Goal: Information Seeking & Learning: Learn about a topic

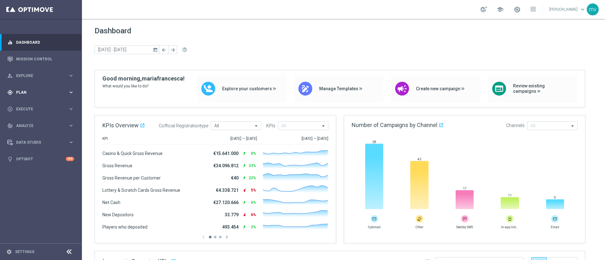
click at [36, 92] on span "Plan" at bounding box center [42, 93] width 52 height 4
click at [35, 104] on link "Target Groups" at bounding box center [40, 105] width 49 height 5
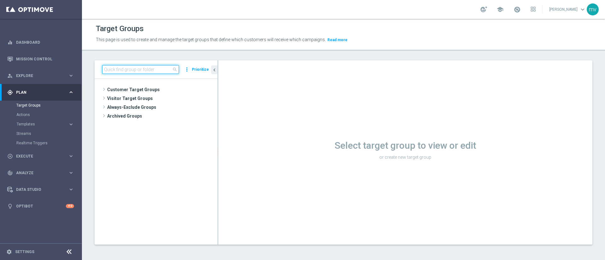
click at [163, 68] on input at bounding box center [140, 69] width 77 height 9
click at [151, 70] on input at bounding box center [140, 69] width 77 height 9
paste input "NEW 2025 Silver Attivi_ ggr >=150_senza saldo"
type input "NEW 2025 Silver Attivi_ ggr >=150_senza saldo"
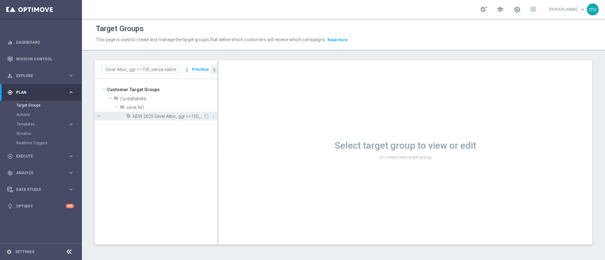
click at [183, 117] on span "NEW 2025 Silver Attivi_ ggr >=150_senza saldo" at bounding box center [168, 116] width 71 height 5
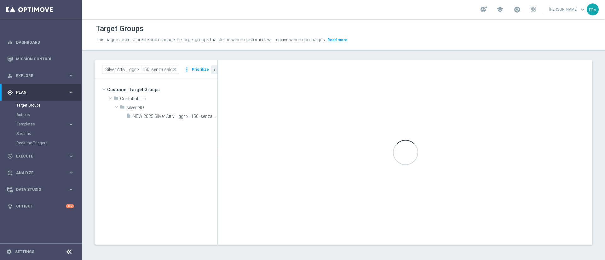
scroll to position [0, 0]
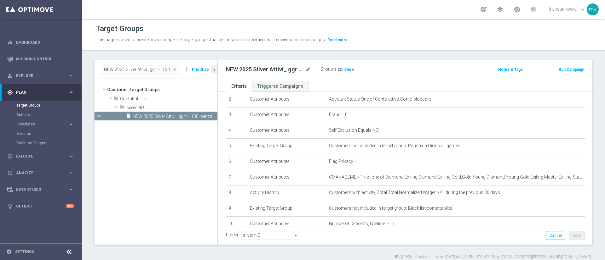
scroll to position [142, 0]
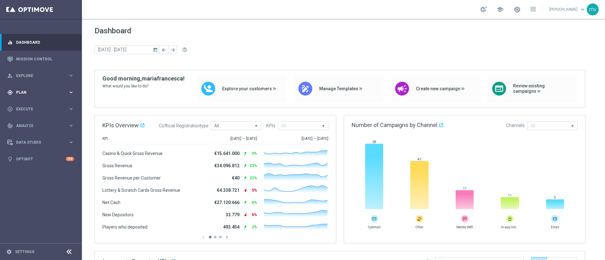
click at [34, 92] on span "Plan" at bounding box center [42, 93] width 52 height 4
click at [36, 101] on div "Target Groups" at bounding box center [48, 105] width 65 height 9
click at [39, 106] on link "Target Groups" at bounding box center [40, 105] width 49 height 5
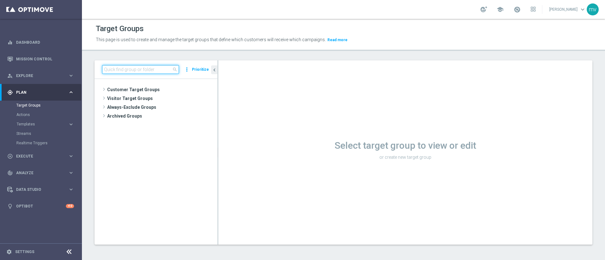
click at [140, 67] on input at bounding box center [140, 69] width 77 height 9
paste input "NEW 2025 Master Low Attivi"
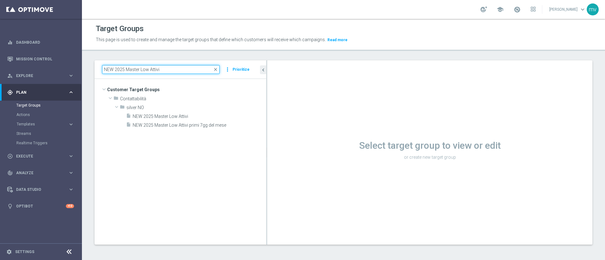
drag, startPoint x: 218, startPoint y: 137, endPoint x: 210, endPoint y: 129, distance: 10.9
click at [316, 145] on as-split "NEW 2025 Master Low Attivi close more_vert Prioritize Customer Target Groups li…" at bounding box center [343, 152] width 498 height 185
type input "NEW 2025 Master Low Attivi"
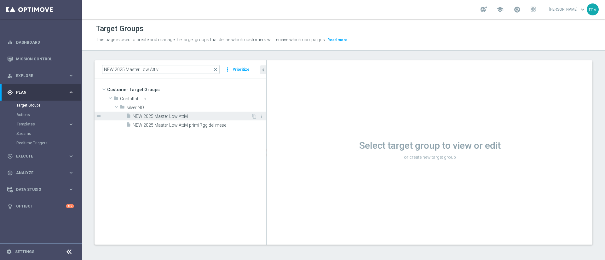
click at [191, 116] on span "NEW 2025 Master Low Attivi" at bounding box center [192, 116] width 118 height 5
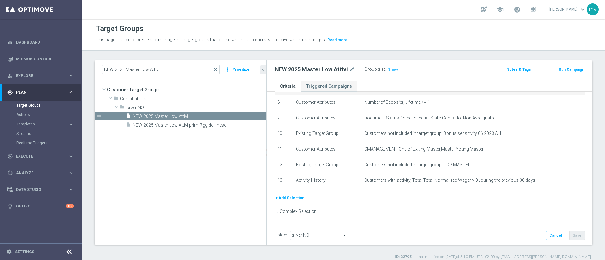
scroll to position [130, 0]
click at [390, 69] on span "Show" at bounding box center [393, 69] width 10 height 4
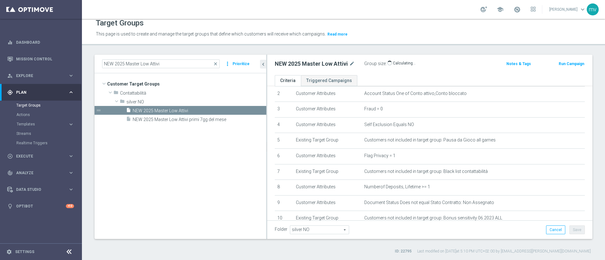
scroll to position [36, 0]
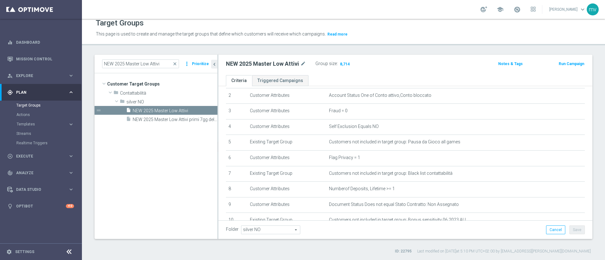
drag, startPoint x: 266, startPoint y: 145, endPoint x: 182, endPoint y: 139, distance: 84.6
click at [182, 139] on as-split "NEW 2025 Master Low Attivi close more_vert Prioritize Customer Target Groups li…" at bounding box center [343, 147] width 498 height 185
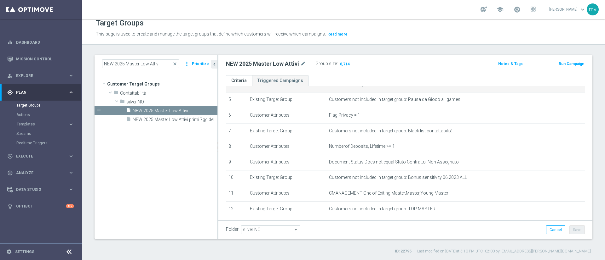
scroll to position [130, 0]
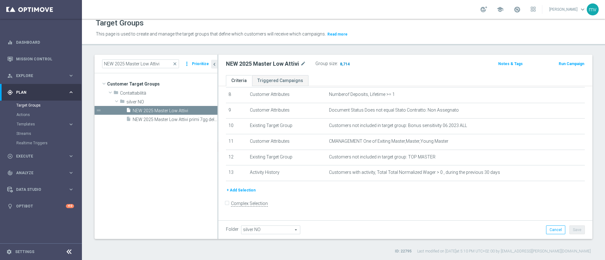
click at [345, 63] on span "8,714" at bounding box center [344, 65] width 11 height 6
drag, startPoint x: 204, startPoint y: 111, endPoint x: 206, endPoint y: 114, distance: 3.4
click at [204, 111] on icon "content_copy" at bounding box center [205, 110] width 5 height 5
click at [249, 194] on button "+ Add Selection" at bounding box center [241, 190] width 30 height 7
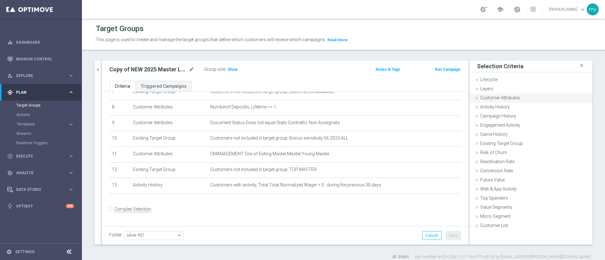
click at [500, 96] on span "Customer Attributes" at bounding box center [500, 97] width 40 height 5
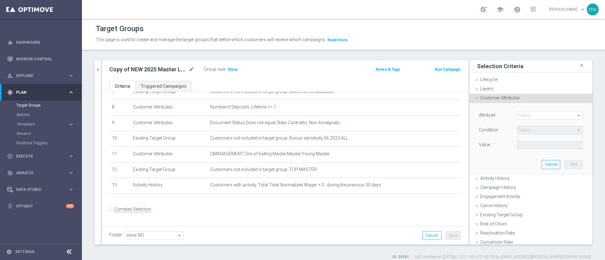
click at [521, 115] on span at bounding box center [549, 115] width 65 height 8
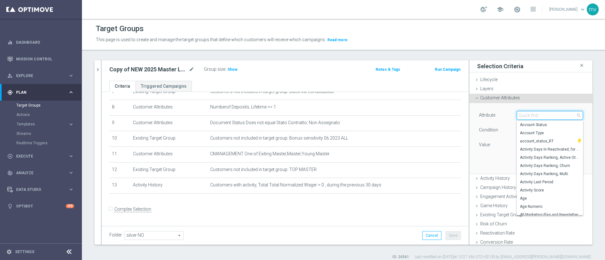
click at [524, 114] on input "search" at bounding box center [549, 115] width 66 height 9
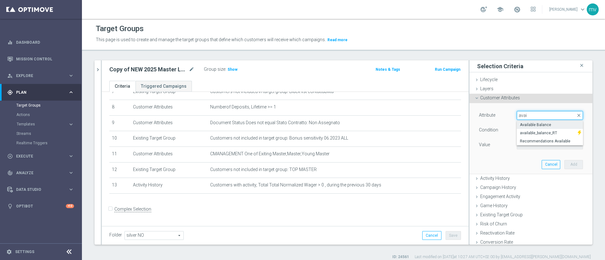
type input "avai"
click at [528, 127] on span "Available Balance" at bounding box center [550, 124] width 60 height 5
type input "Available Balance"
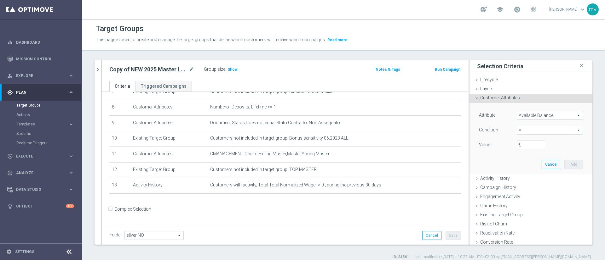
click at [519, 132] on span "=" at bounding box center [549, 130] width 65 height 8
click at [522, 151] on label "<=" at bounding box center [549, 148] width 66 height 8
type input "<="
click at [520, 142] on input "€" at bounding box center [530, 145] width 28 height 9
type input "1"
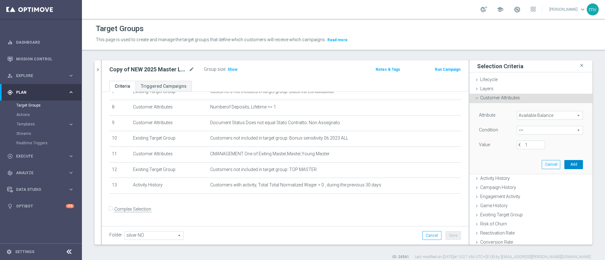
click at [564, 161] on button "Add" at bounding box center [573, 164] width 19 height 9
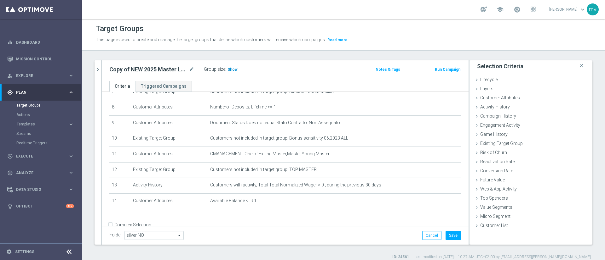
click at [230, 69] on span "Show" at bounding box center [232, 69] width 10 height 4
click at [513, 13] on span at bounding box center [516, 9] width 7 height 7
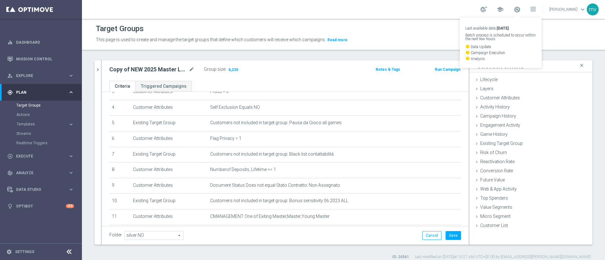
scroll to position [29, 0]
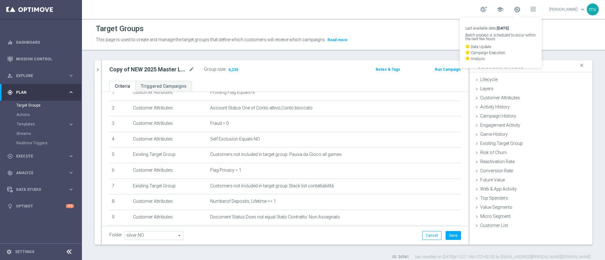
click at [410, 25] on div "Target Groups" at bounding box center [343, 29] width 495 height 12
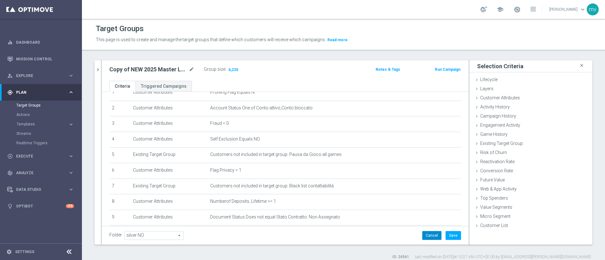
click at [424, 239] on button "Cancel" at bounding box center [431, 235] width 19 height 9
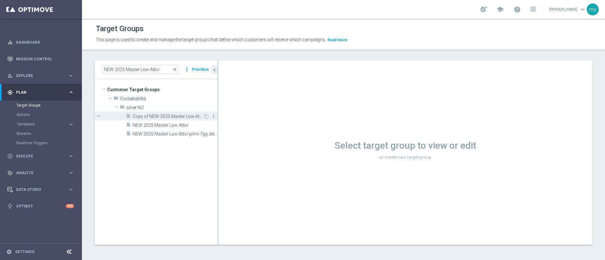
click at [213, 116] on icon "more_vert" at bounding box center [213, 116] width 5 height 5
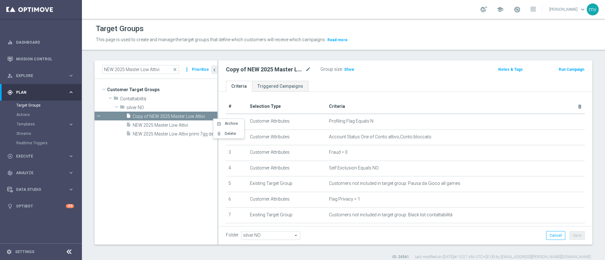
click at [147, 191] on tree-viewport "Customer Target Groups library_add create_new_folder folder" at bounding box center [155, 162] width 123 height 166
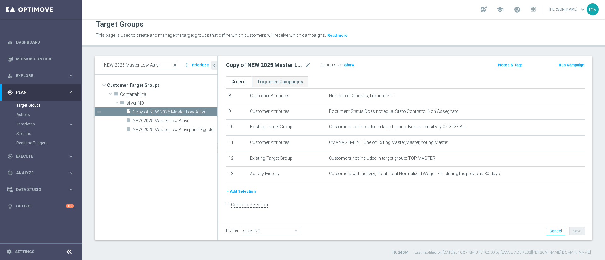
scroll to position [6, 0]
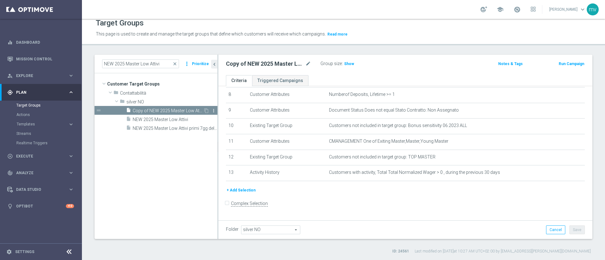
click at [214, 109] on icon "more_vert" at bounding box center [213, 110] width 5 height 5
click at [221, 126] on icon "delete" at bounding box center [219, 127] width 5 height 5
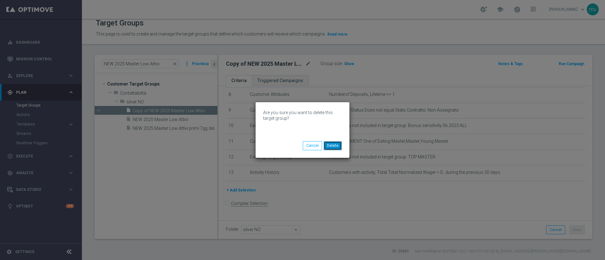
click at [337, 148] on button "Delete" at bounding box center [332, 145] width 18 height 9
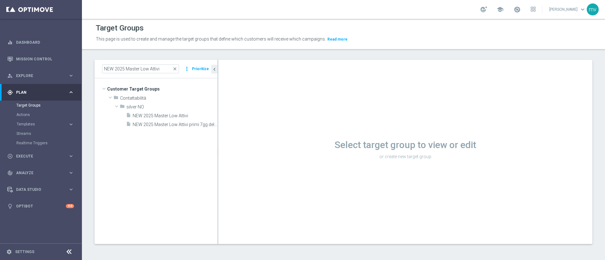
scroll to position [1, 0]
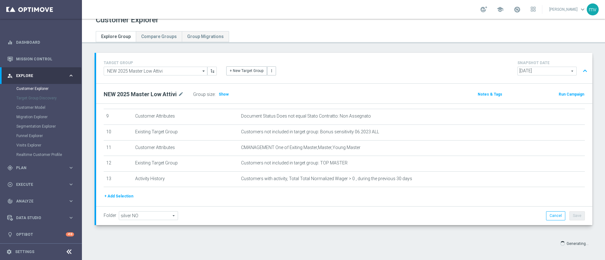
scroll to position [14, 0]
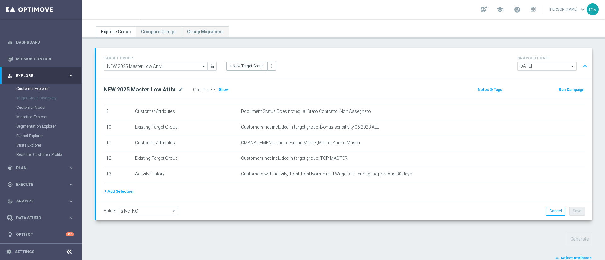
click at [313, 249] on div "TARGET GROUP NEW 2025 Master Low Attivi NEW 2025 Master Low Attivi arrow_drop_d…" at bounding box center [343, 243] width 523 height 390
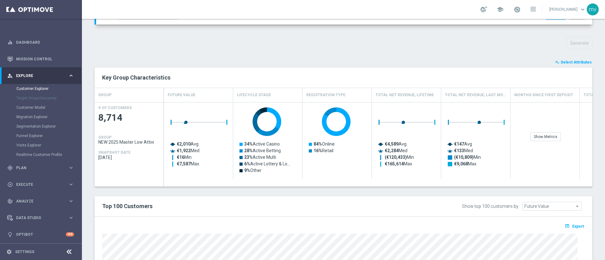
scroll to position [194, 0]
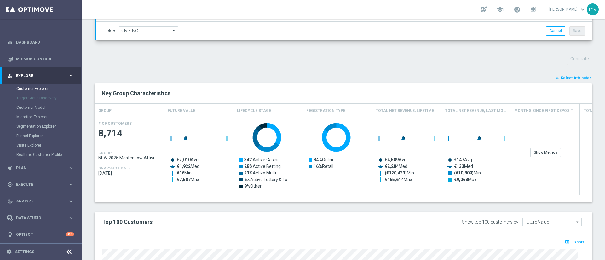
click at [568, 80] on span "Select Attributes" at bounding box center [575, 78] width 31 height 4
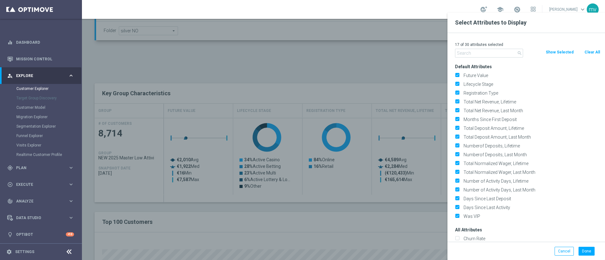
click at [587, 52] on button "Clear All" at bounding box center [591, 52] width 17 height 7
checkbox input "false"
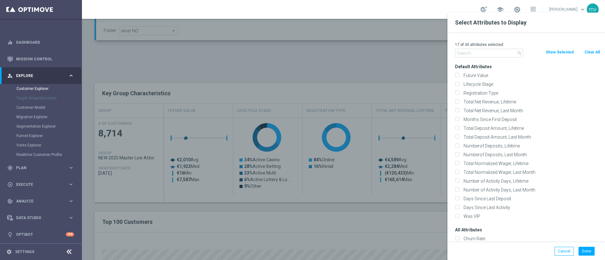
checkbox input "false"
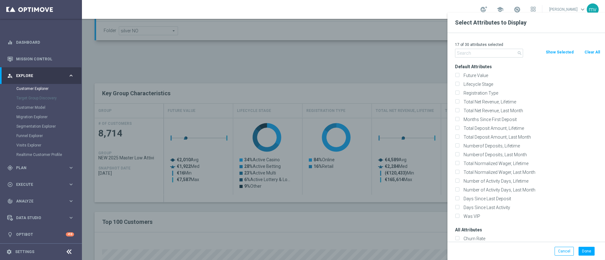
checkbox input "false"
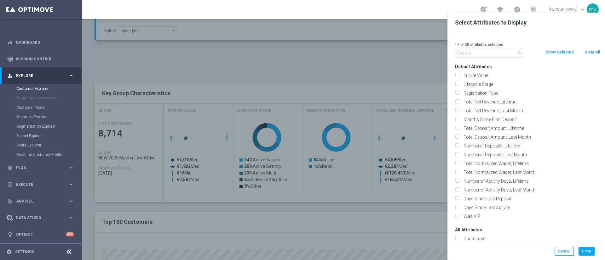
checkbox input "false"
click at [467, 53] on input "text" at bounding box center [489, 53] width 68 height 9
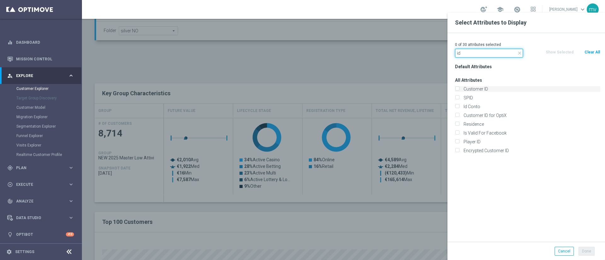
type input "id"
click at [457, 89] on input "Customer ID" at bounding box center [457, 90] width 4 height 4
checkbox input "true"
click at [457, 106] on input "Id Conto" at bounding box center [457, 107] width 4 height 4
checkbox input "true"
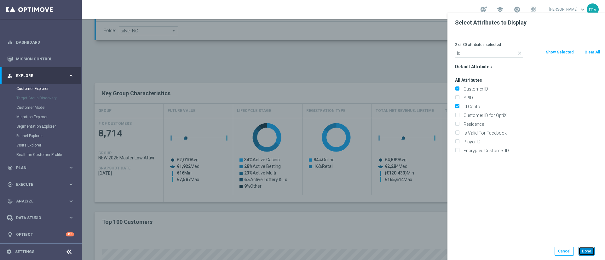
click at [588, 251] on button "Done" at bounding box center [586, 251] width 16 height 9
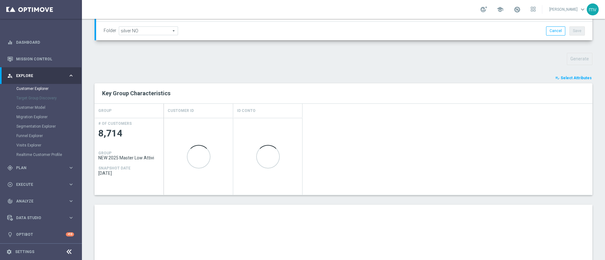
type input "Search"
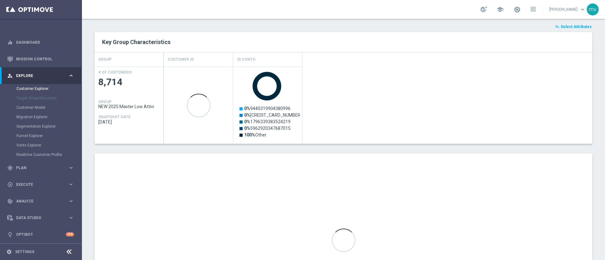
scroll to position [328, 0]
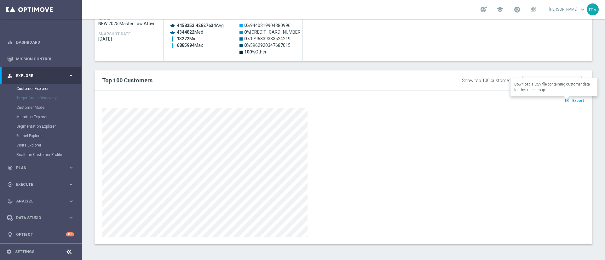
click at [572, 102] on span "Export" at bounding box center [578, 101] width 12 height 4
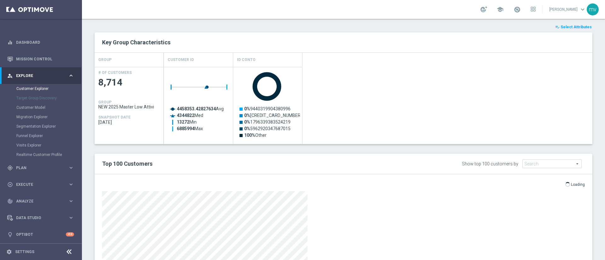
scroll to position [187, 0]
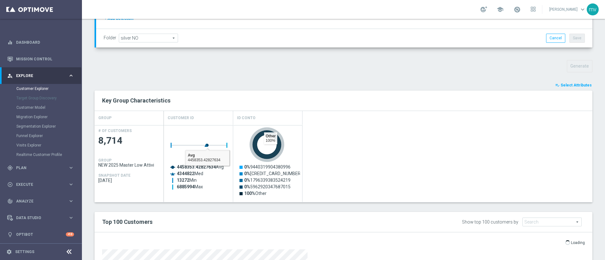
click at [277, 155] on icon "Press SPACE to select this row." at bounding box center [266, 145] width 35 height 35
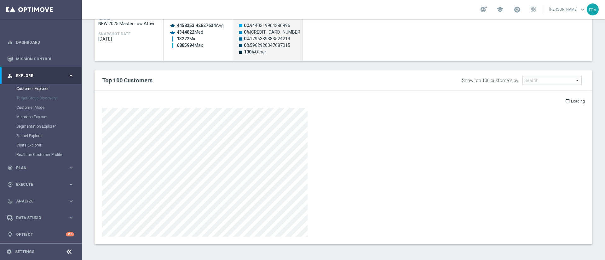
scroll to position [234, 0]
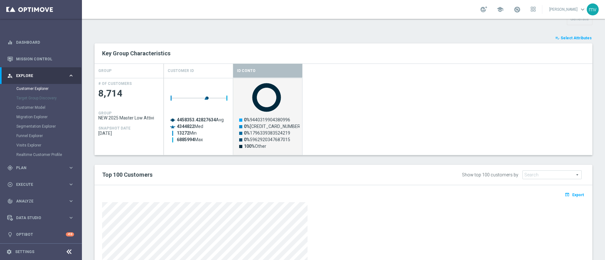
click at [368, 12] on div "school mariafrancesca visciano keyboard_arrow_down mv" at bounding box center [343, 9] width 523 height 19
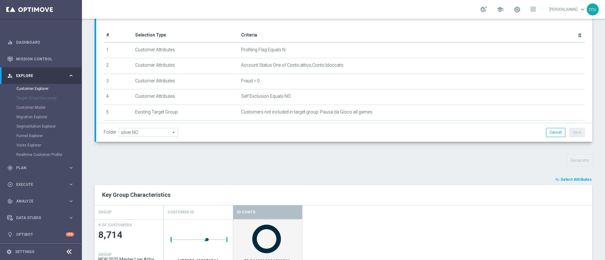
scroll to position [0, 0]
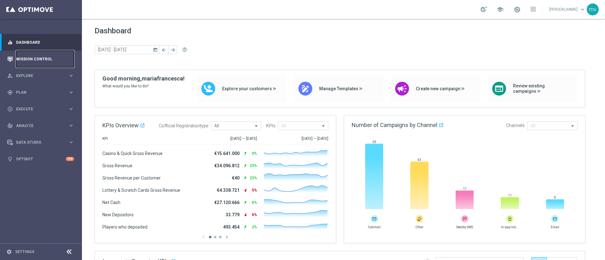
click at [38, 60] on link "Mission Control" at bounding box center [45, 59] width 58 height 17
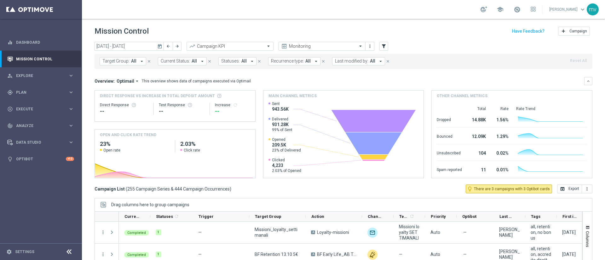
click at [159, 46] on icon "today" at bounding box center [160, 46] width 6 height 6
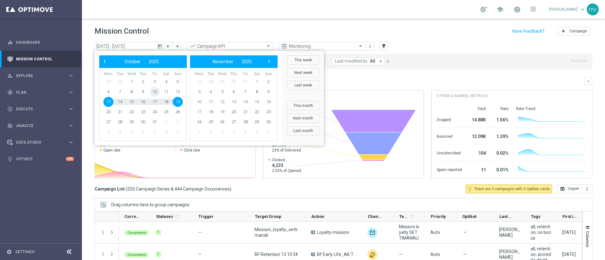
click at [156, 93] on span "10" at bounding box center [155, 92] width 10 height 10
click at [156, 92] on span "10" at bounding box center [155, 92] width 10 height 10
type input "[DATE] - [DATE]"
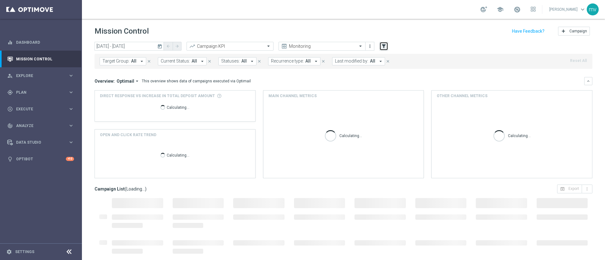
click at [383, 47] on icon "filter_alt" at bounding box center [384, 46] width 6 height 6
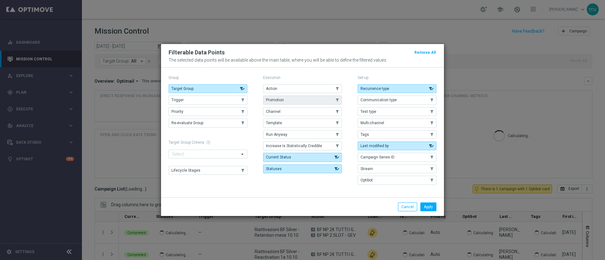
click at [285, 98] on button "Promotion" at bounding box center [302, 100] width 79 height 9
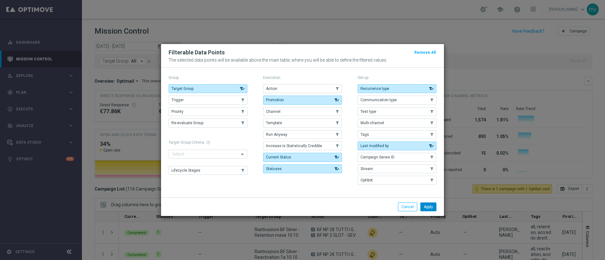
click at [427, 206] on button "Apply" at bounding box center [428, 207] width 16 height 9
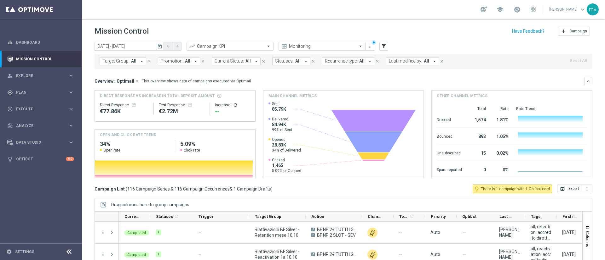
click at [193, 62] on icon "arrow_drop_down" at bounding box center [196, 62] width 6 height 6
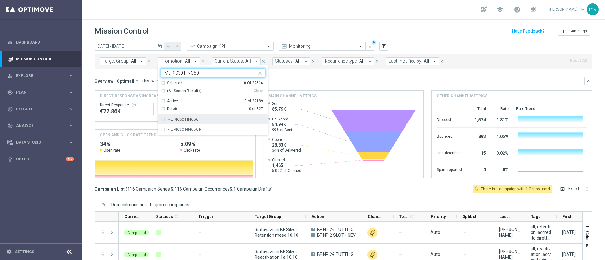
click at [162, 120] on div "ML RIC30 FINO50" at bounding box center [213, 120] width 104 height 10
type input "ML RIC30 FINO50"
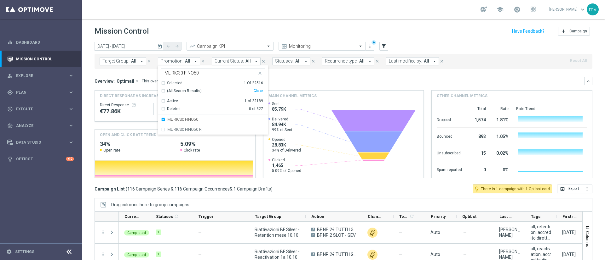
click at [293, 78] on div "Overview: Optimail arrow_drop_down This overview shows data of campaigns execut…" at bounding box center [343, 81] width 498 height 8
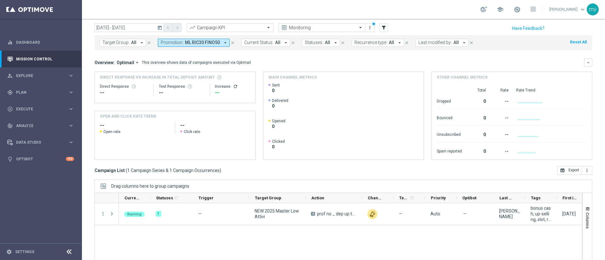
scroll to position [47, 0]
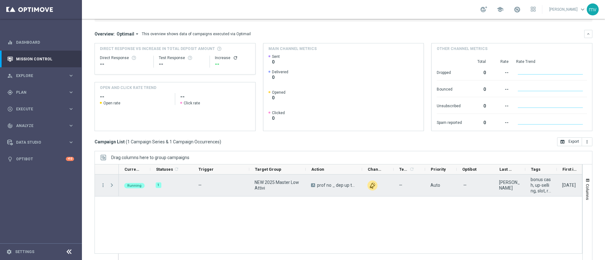
click at [112, 185] on span "Press SPACE to select this row." at bounding box center [112, 185] width 6 height 5
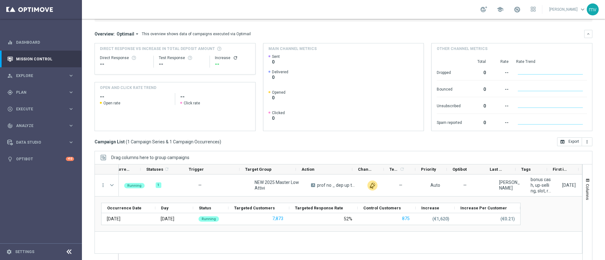
scroll to position [0, 43]
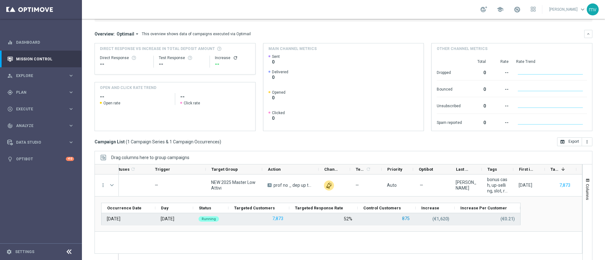
click at [405, 221] on button "875" at bounding box center [405, 219] width 9 height 8
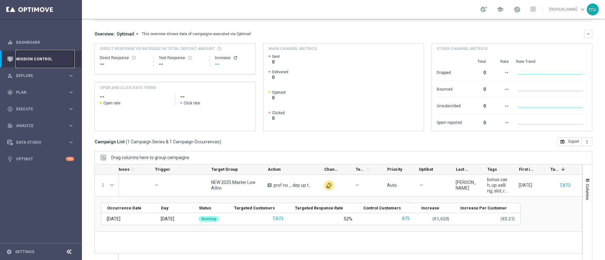
drag, startPoint x: 41, startPoint y: 57, endPoint x: 44, endPoint y: 63, distance: 6.6
click at [41, 57] on link "Mission Control" at bounding box center [45, 59] width 58 height 17
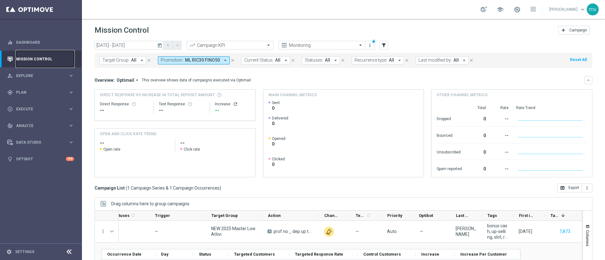
scroll to position [0, 0]
click at [230, 60] on icon "close" at bounding box center [232, 61] width 4 height 4
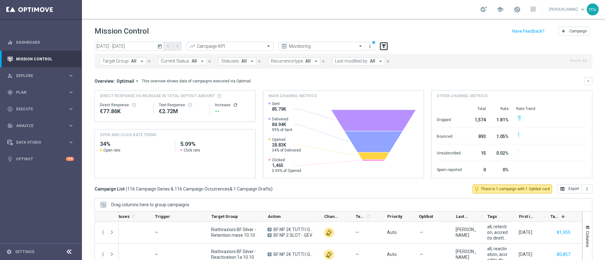
click at [383, 48] on icon "filter_alt" at bounding box center [384, 46] width 6 height 6
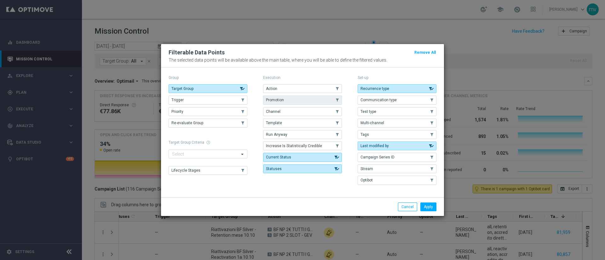
click at [287, 100] on button "Promotion" at bounding box center [302, 100] width 79 height 9
click at [423, 204] on button "Apply" at bounding box center [428, 207] width 16 height 9
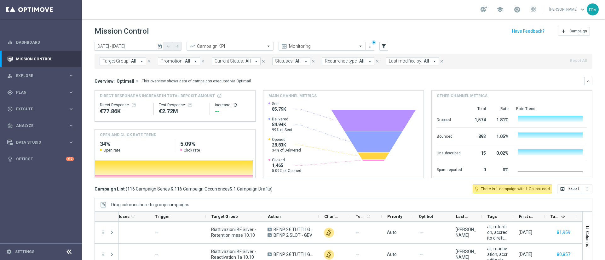
click at [193, 63] on icon "arrow_drop_down" at bounding box center [196, 62] width 6 height 6
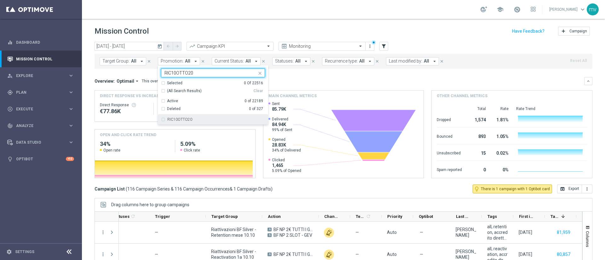
click at [168, 122] on div "RIC10OTTO20" at bounding box center [213, 120] width 104 height 10
type input "RIC10OTTO20"
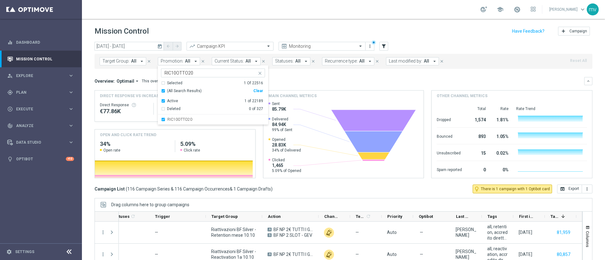
click at [327, 78] on div "Overview: Optimail arrow_drop_down This overview shows data of campaigns execut…" at bounding box center [343, 81] width 498 height 8
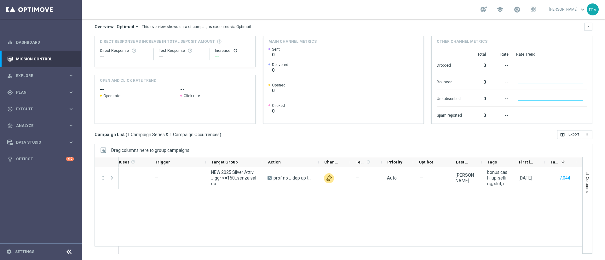
scroll to position [0, 76]
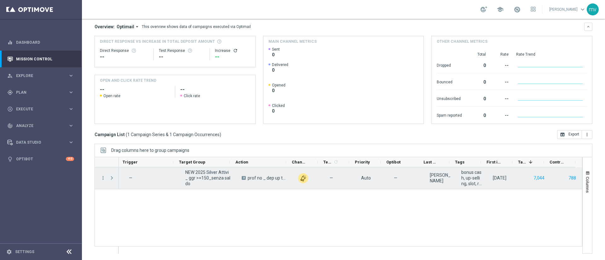
click at [113, 178] on span at bounding box center [112, 178] width 6 height 5
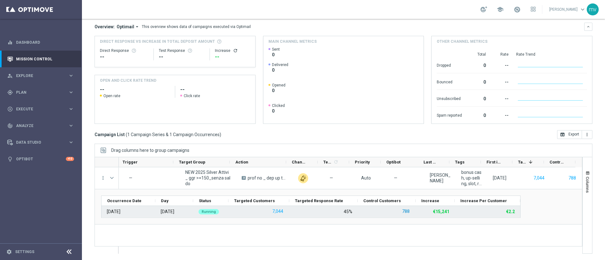
click at [406, 211] on button "788" at bounding box center [405, 212] width 9 height 8
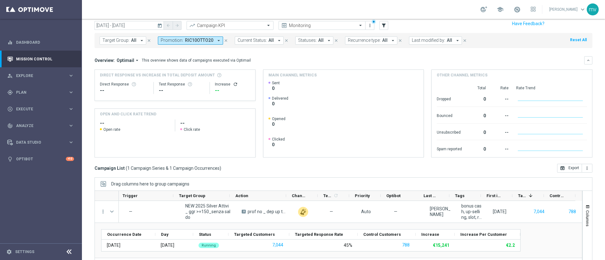
scroll to position [0, 0]
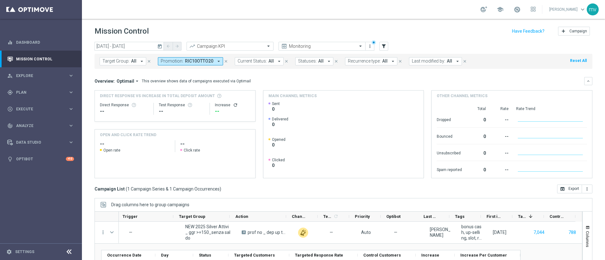
click at [224, 61] on icon "close" at bounding box center [226, 61] width 4 height 4
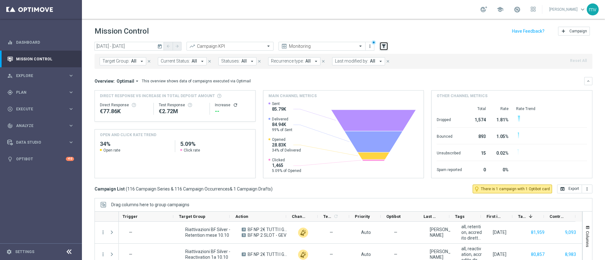
click at [384, 47] on icon "filter_alt" at bounding box center [384, 46] width 6 height 6
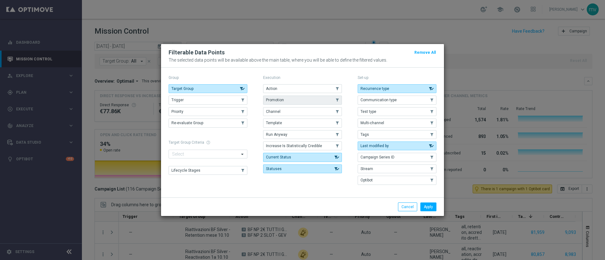
click at [289, 97] on button "Promotion" at bounding box center [302, 100] width 79 height 9
click at [429, 208] on button "Apply" at bounding box center [428, 207] width 16 height 9
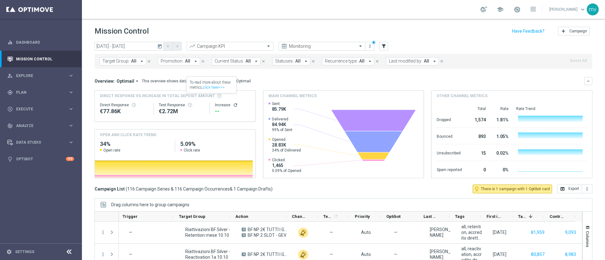
click at [193, 60] on icon "arrow_drop_down" at bounding box center [196, 62] width 6 height 6
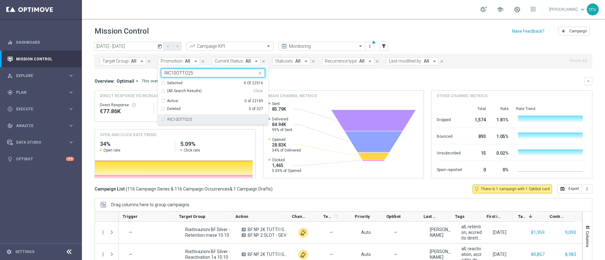
click at [175, 120] on label "RIC10OTTO25" at bounding box center [179, 120] width 25 height 4
type input "RIC10OTTO25"
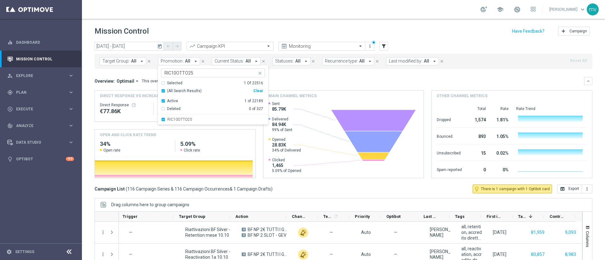
click at [310, 77] on mini-dashboard "Overview: Optimail arrow_drop_down This overview shows data of campaigns execut…" at bounding box center [343, 127] width 498 height 116
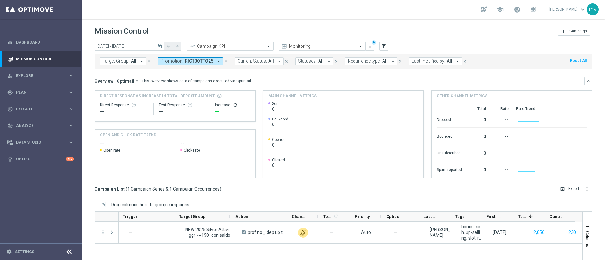
scroll to position [47, 0]
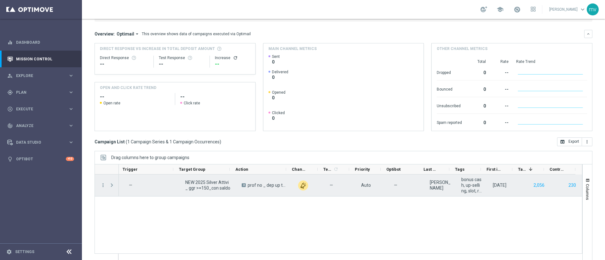
click at [112, 185] on span at bounding box center [112, 185] width 6 height 5
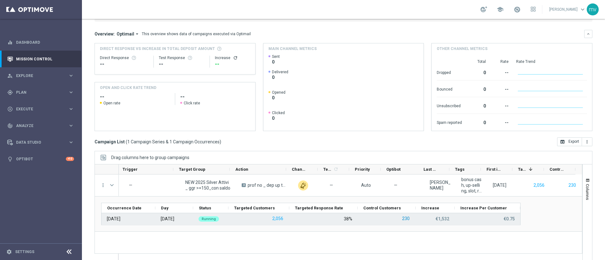
click at [404, 219] on button "230" at bounding box center [405, 219] width 9 height 8
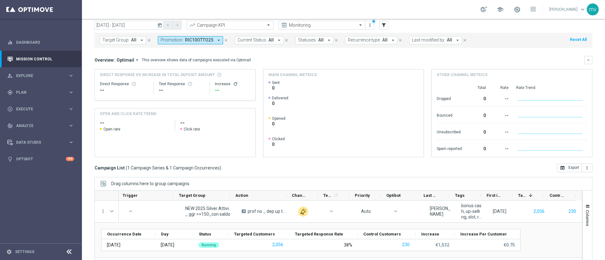
scroll to position [0, 0]
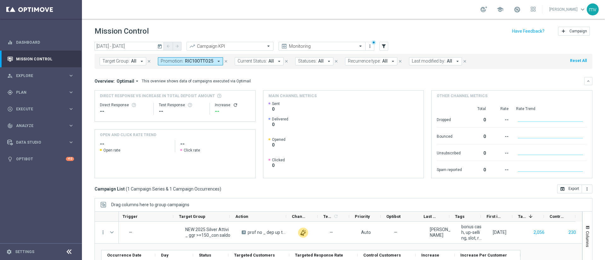
click at [224, 60] on icon "close" at bounding box center [226, 61] width 4 height 4
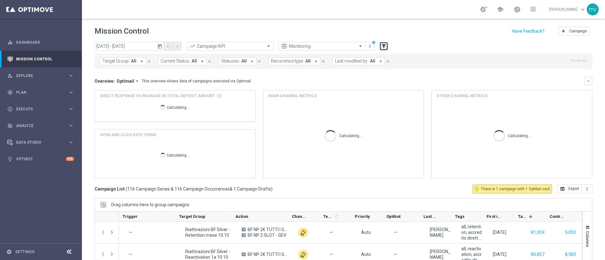
click at [384, 46] on icon "filter_alt" at bounding box center [384, 46] width 6 height 6
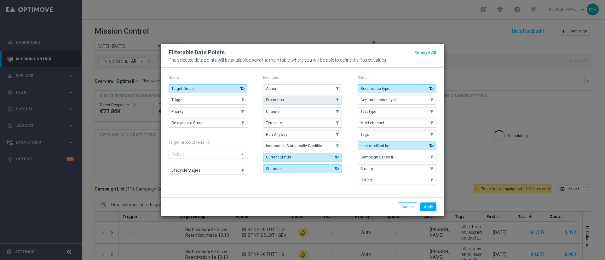
click at [287, 100] on button "Promotion" at bounding box center [302, 100] width 79 height 9
click at [427, 208] on button "Apply" at bounding box center [428, 207] width 16 height 9
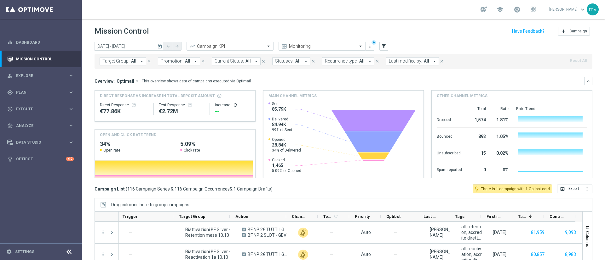
click at [189, 61] on button "Promotion: All arrow_drop_down" at bounding box center [179, 61] width 42 height 8
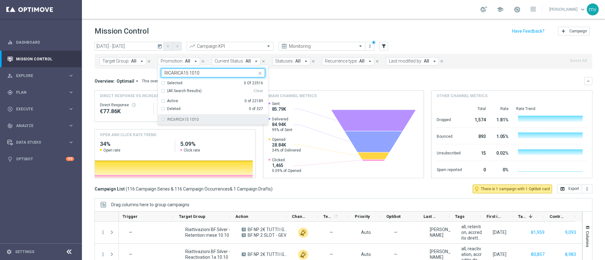
click at [161, 121] on div "RICARICA15 1010" at bounding box center [213, 120] width 104 height 10
type input "RICARICA15 1010"
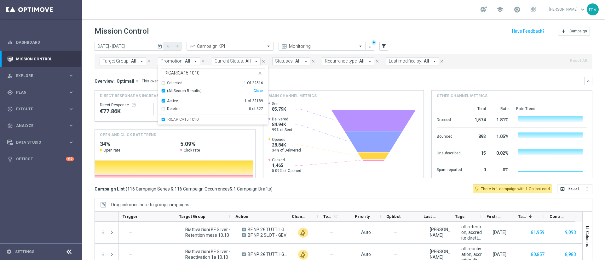
click at [310, 84] on div "Overview: Optimail arrow_drop_down This overview shows data of campaigns execut…" at bounding box center [343, 81] width 498 height 8
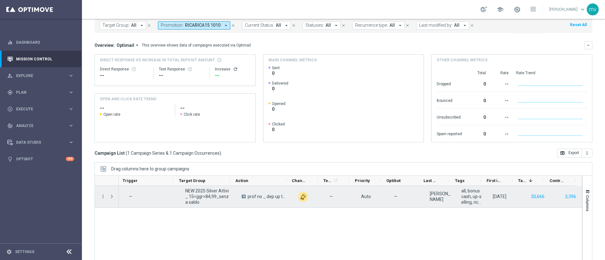
scroll to position [54, 0]
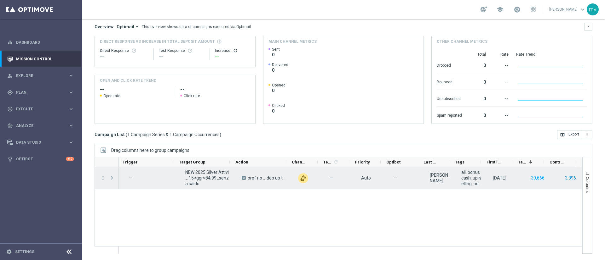
click at [565, 178] on button "3,396" at bounding box center [570, 178] width 12 height 8
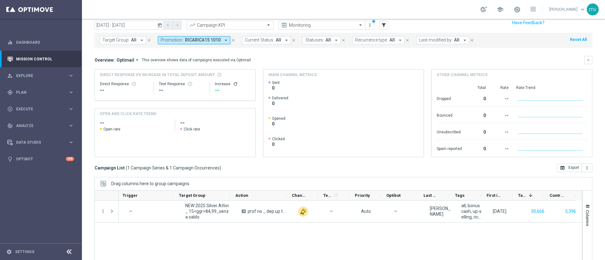
scroll to position [7, 0]
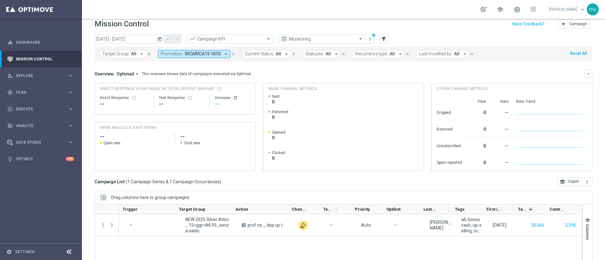
click at [232, 53] on icon "close" at bounding box center [233, 54] width 4 height 4
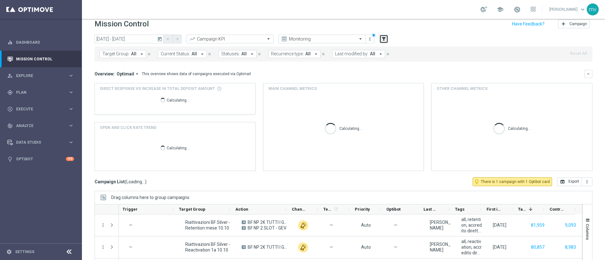
click at [385, 39] on icon "filter_alt" at bounding box center [384, 39] width 6 height 6
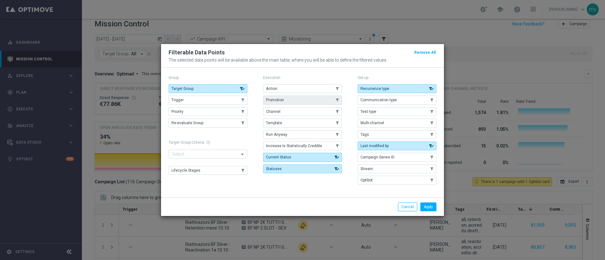
click at [315, 99] on button "Promotion" at bounding box center [302, 100] width 79 height 9
click at [430, 208] on button "Apply" at bounding box center [428, 207] width 16 height 9
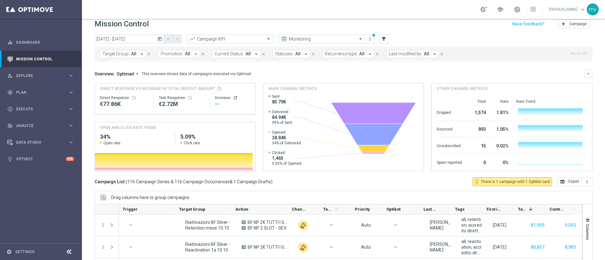
click at [193, 54] on icon "arrow_drop_down" at bounding box center [196, 54] width 6 height 6
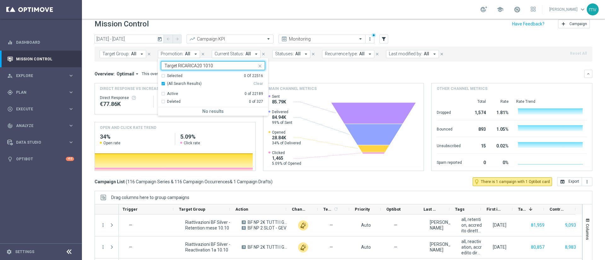
click at [177, 67] on input "Target RICARICA20 1010" at bounding box center [210, 65] width 92 height 5
click at [164, 111] on div "RICARICA20 1010" at bounding box center [213, 112] width 104 height 10
type input "RICARICA20 1010"
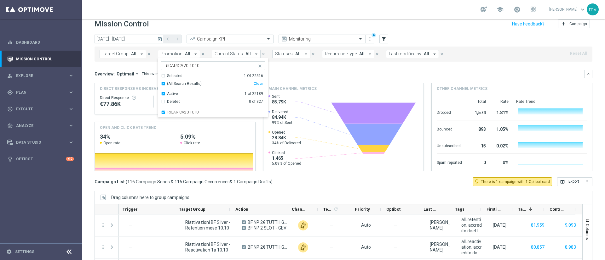
click at [326, 75] on div "Overview: Optimail arrow_drop_down This overview shows data of campaigns execut…" at bounding box center [338, 74] width 489 height 6
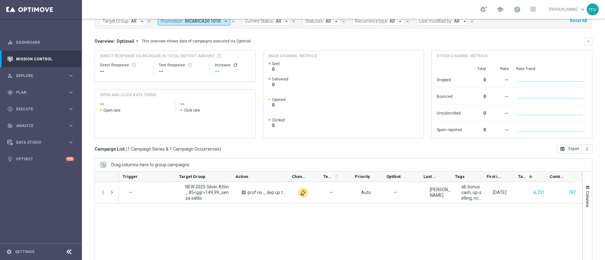
scroll to position [54, 0]
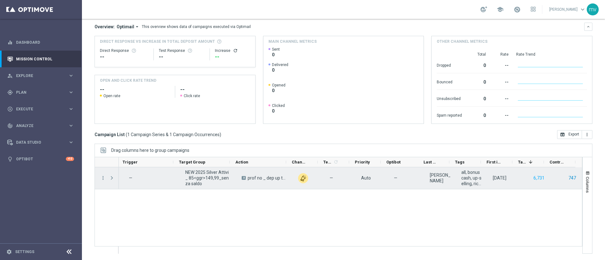
click at [567, 179] on button "747" at bounding box center [571, 178] width 9 height 8
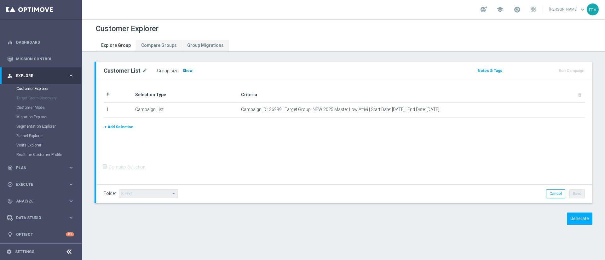
click at [188, 71] on span "Show" at bounding box center [187, 71] width 10 height 4
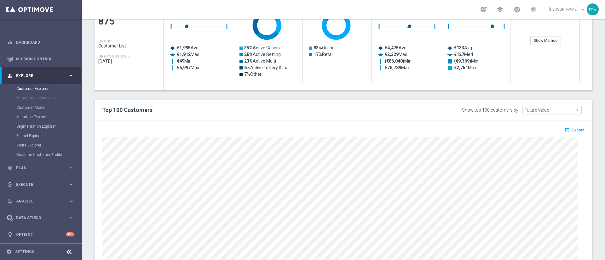
scroll to position [194, 0]
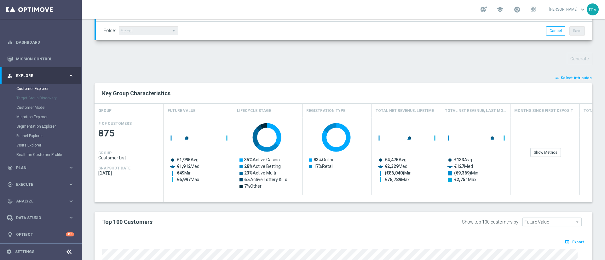
click at [570, 74] on div "TARGET GROUP arrow_drop_down Show Selected 0 of NaN" at bounding box center [343, 132] width 523 height 528
click at [569, 76] on span "Select Attributes" at bounding box center [575, 78] width 31 height 4
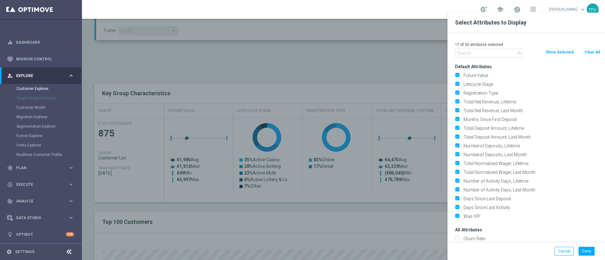
click at [595, 50] on button "Clear All" at bounding box center [591, 52] width 17 height 7
checkbox input "false"
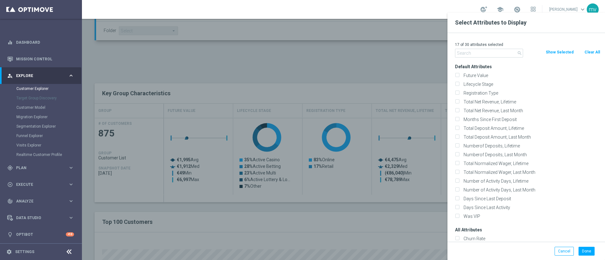
checkbox input "false"
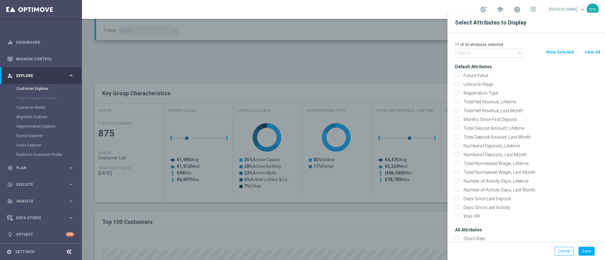
checkbox input "false"
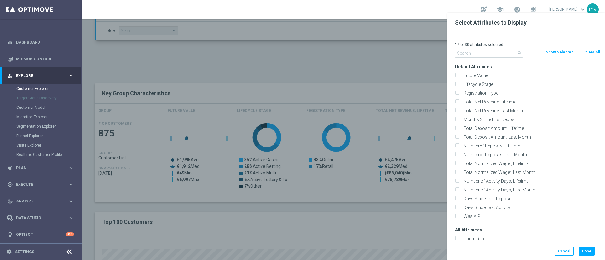
checkbox input "false"
click at [501, 52] on input "text" at bounding box center [489, 53] width 68 height 9
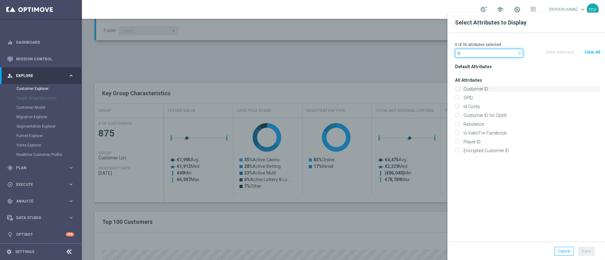
type input "id"
click at [459, 88] on div "Customer ID" at bounding box center [527, 89] width 145 height 6
click at [456, 90] on input "Customer ID" at bounding box center [457, 90] width 4 height 4
checkbox input "true"
click at [456, 103] on div "Id Conto" at bounding box center [527, 106] width 155 height 9
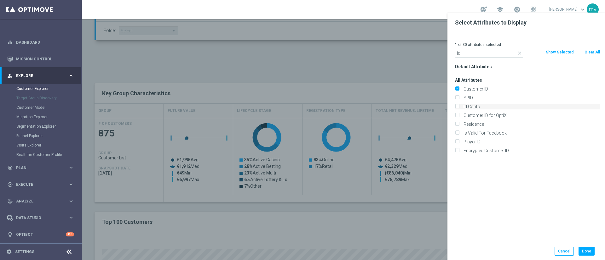
click at [456, 105] on input "Id Conto" at bounding box center [457, 107] width 4 height 4
checkbox input "true"
click at [584, 248] on button "Done" at bounding box center [586, 251] width 16 height 9
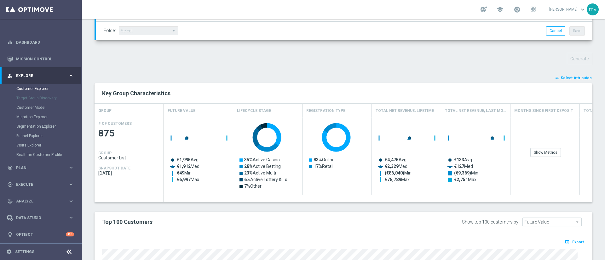
type input "Search"
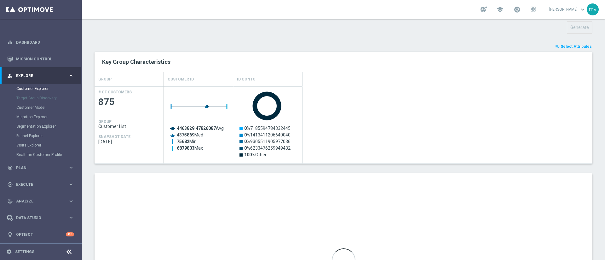
scroll to position [288, 0]
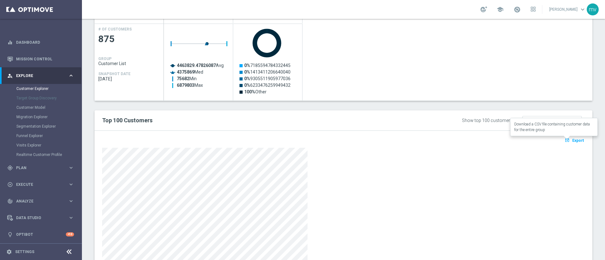
click at [572, 140] on span "Export" at bounding box center [578, 141] width 12 height 4
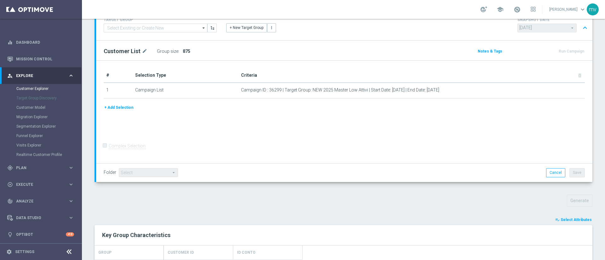
scroll to position [0, 0]
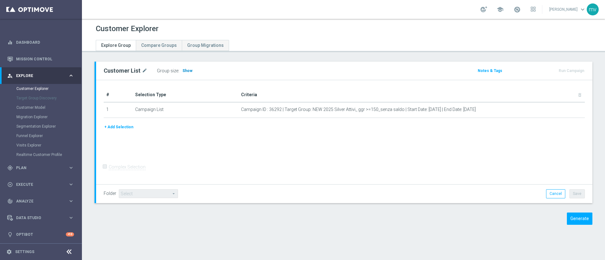
click at [187, 72] on span "Show" at bounding box center [187, 71] width 10 height 4
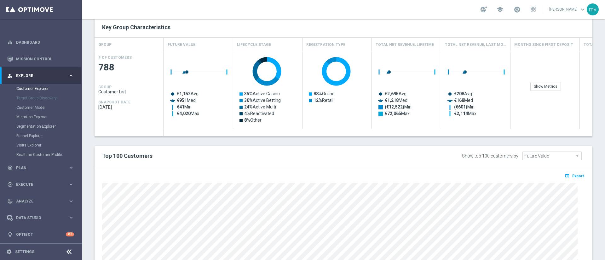
scroll to position [194, 0]
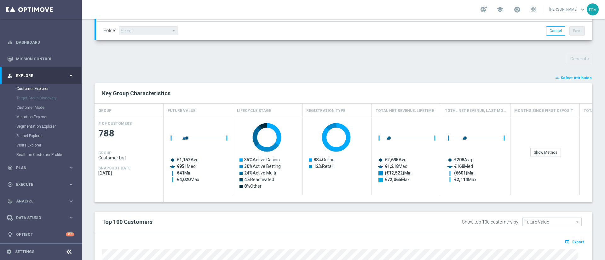
click at [560, 80] on span "Select Attributes" at bounding box center [575, 78] width 31 height 4
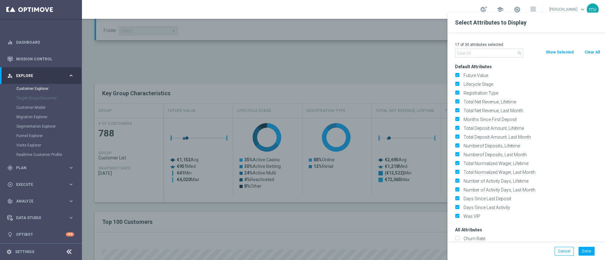
click at [591, 50] on button "Clear All" at bounding box center [591, 52] width 17 height 7
checkbox input "false"
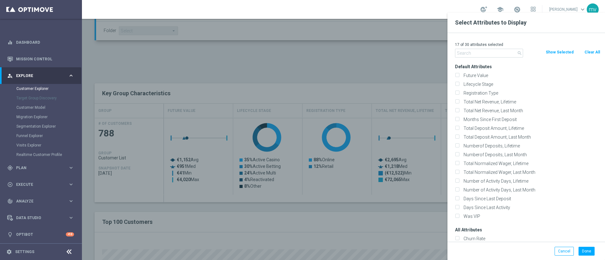
checkbox input "false"
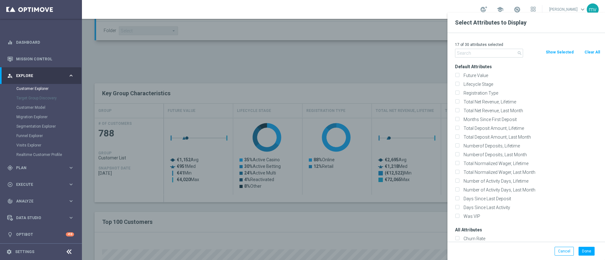
checkbox input "false"
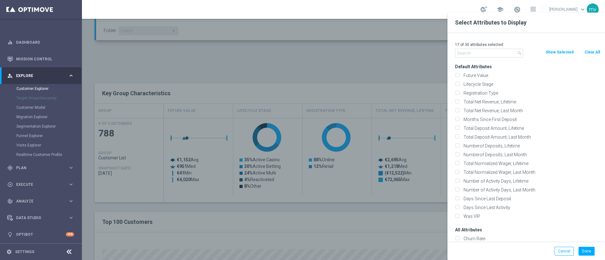
checkbox input "false"
click at [497, 54] on input "text" at bounding box center [489, 53] width 68 height 9
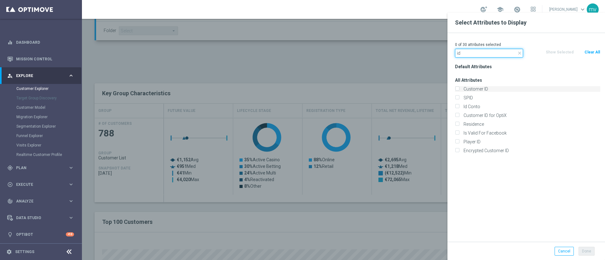
type input "id"
click at [456, 88] on input "Customer ID" at bounding box center [457, 90] width 4 height 4
checkbox input "true"
click at [458, 107] on input "Id Conto" at bounding box center [457, 107] width 4 height 4
checkbox input "true"
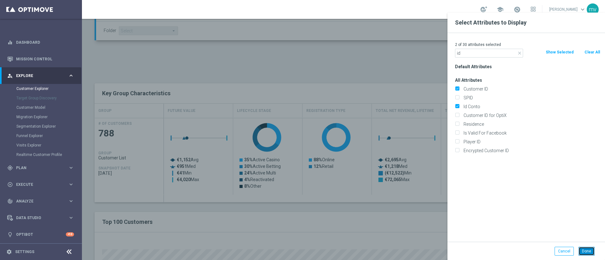
click at [583, 252] on button "Done" at bounding box center [586, 251] width 16 height 9
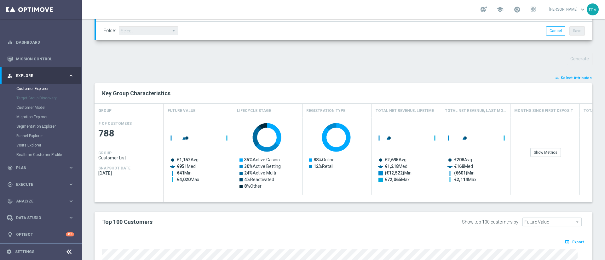
type input "Search"
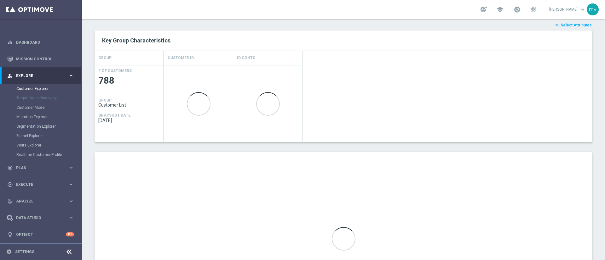
scroll to position [328, 0]
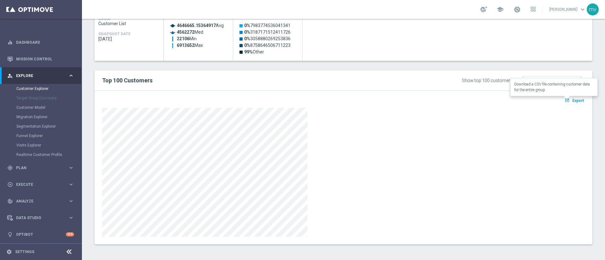
click at [572, 101] on span "Export" at bounding box center [578, 101] width 12 height 4
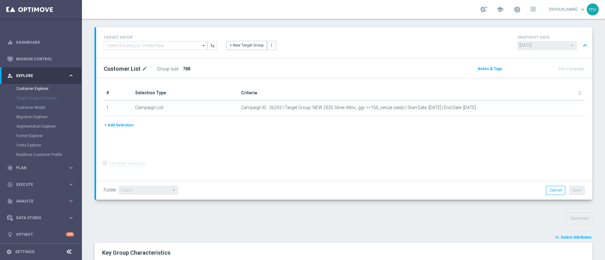
scroll to position [0, 0]
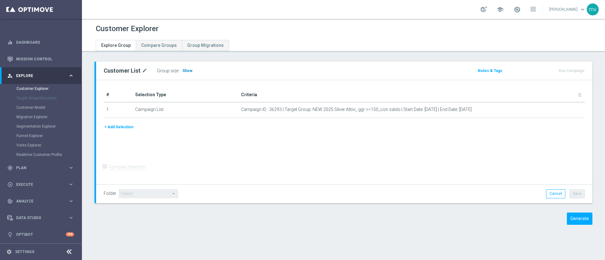
click at [187, 69] on span "Show" at bounding box center [187, 71] width 10 height 4
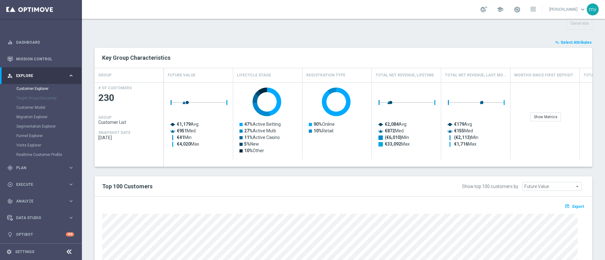
scroll to position [244, 0]
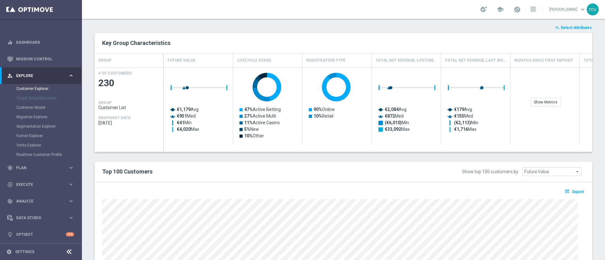
click at [568, 28] on span "Select Attributes" at bounding box center [575, 28] width 31 height 4
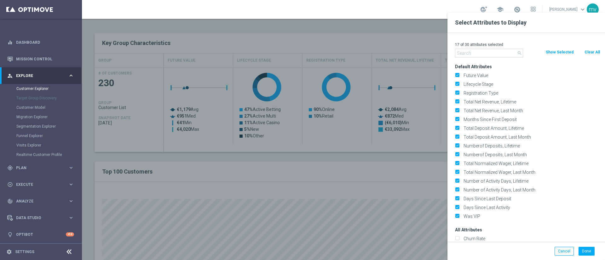
click at [592, 53] on button "Clear All" at bounding box center [591, 52] width 17 height 7
checkbox input "false"
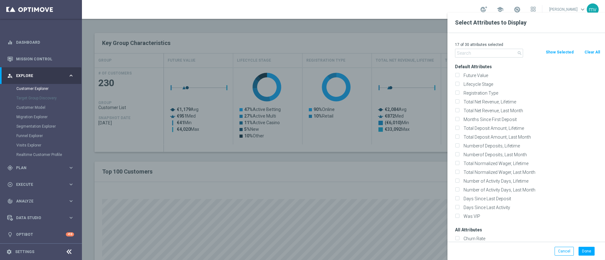
checkbox input "false"
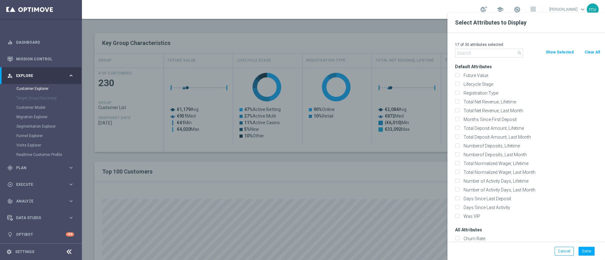
checkbox input "false"
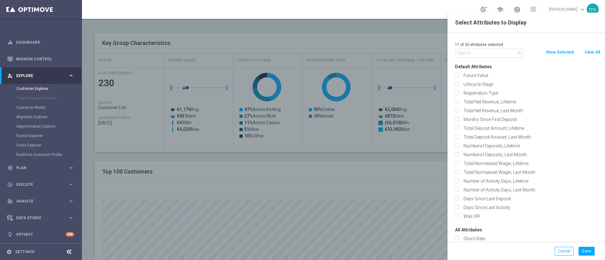
checkbox input "false"
click at [479, 54] on input "text" at bounding box center [489, 53] width 68 height 9
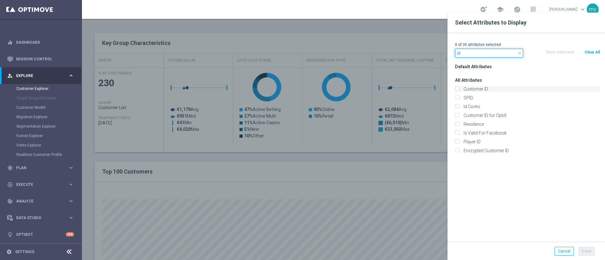
type input "id"
click at [458, 90] on input "Customer ID" at bounding box center [457, 90] width 4 height 4
checkbox input "true"
click at [455, 108] on input "Id Conto" at bounding box center [457, 107] width 4 height 4
checkbox input "true"
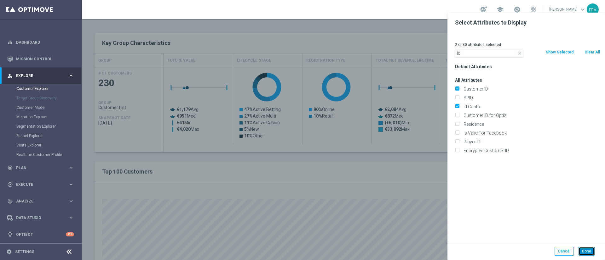
click at [587, 249] on button "Done" at bounding box center [586, 251] width 16 height 9
type input "Search"
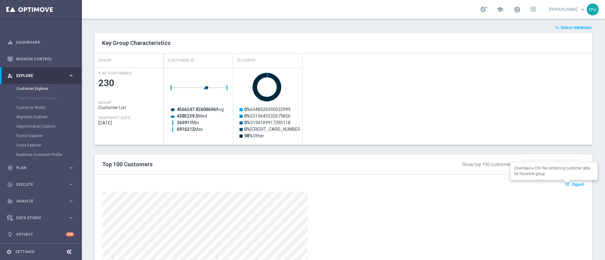
click at [572, 184] on span "Export" at bounding box center [578, 185] width 12 height 4
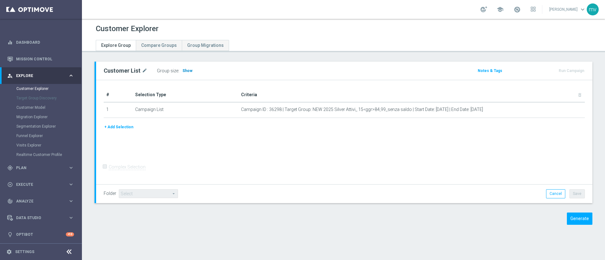
click at [185, 68] on h3 "Show" at bounding box center [187, 70] width 11 height 7
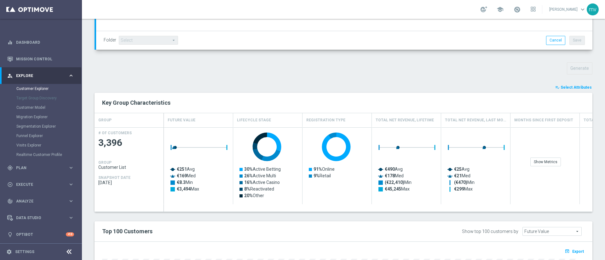
scroll to position [189, 0]
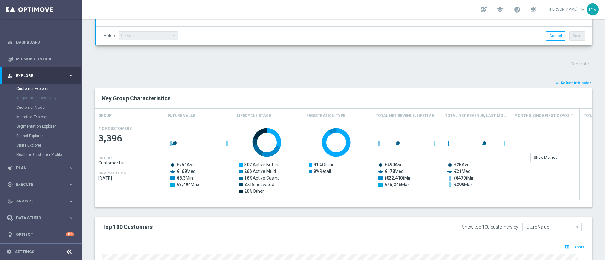
click at [568, 83] on span "Select Attributes" at bounding box center [575, 83] width 31 height 4
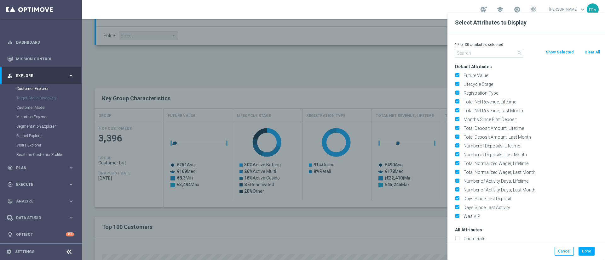
click at [596, 49] on button "Clear All" at bounding box center [591, 52] width 17 height 7
checkbox input "false"
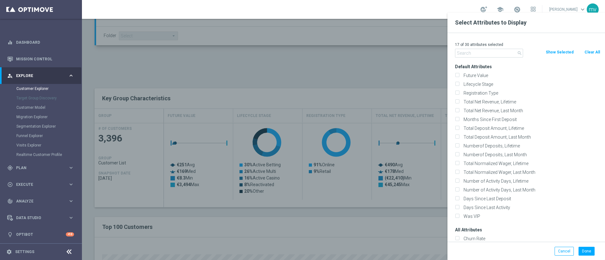
checkbox input "false"
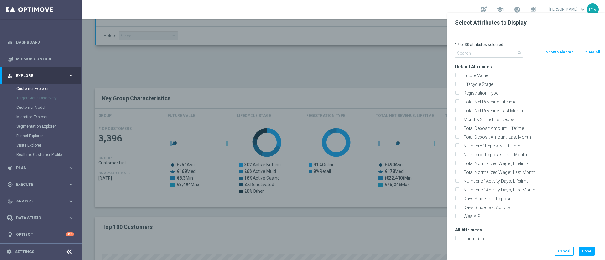
checkbox input "false"
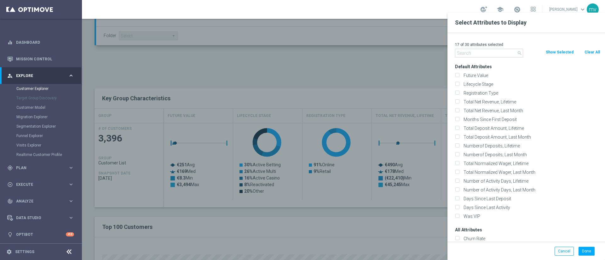
checkbox input "false"
click at [498, 54] on input "text" at bounding box center [489, 53] width 68 height 9
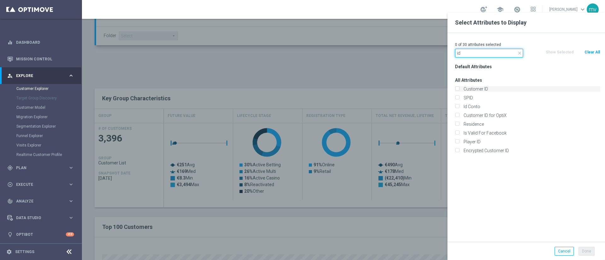
type input "id"
drag, startPoint x: 455, startPoint y: 87, endPoint x: 456, endPoint y: 91, distance: 3.5
click at [461, 87] on label "Customer ID" at bounding box center [530, 89] width 139 height 6
click at [456, 88] on input "Customer ID" at bounding box center [457, 90] width 4 height 4
checkbox input "true"
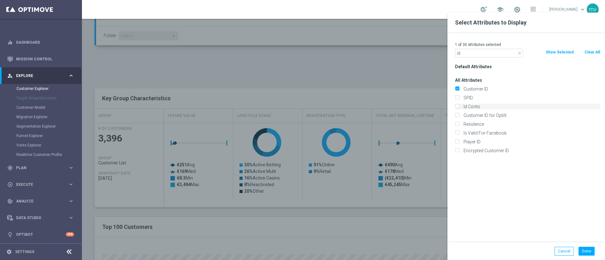
click at [457, 107] on input "Id Conto" at bounding box center [457, 107] width 4 height 4
checkbox input "true"
click at [587, 247] on button "Done" at bounding box center [586, 251] width 16 height 9
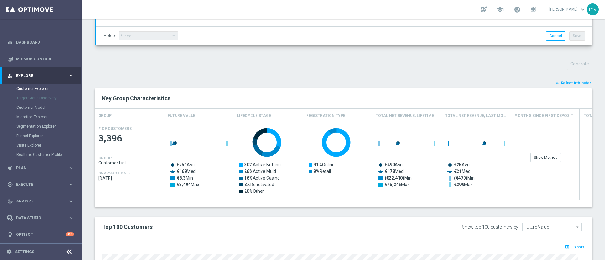
type input "Search"
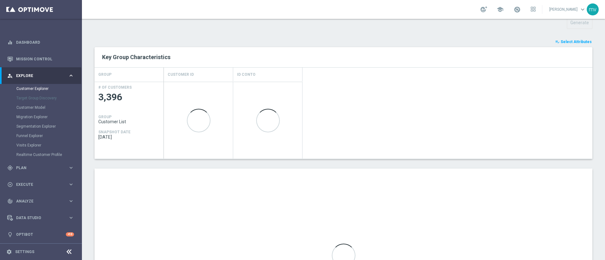
scroll to position [328, 0]
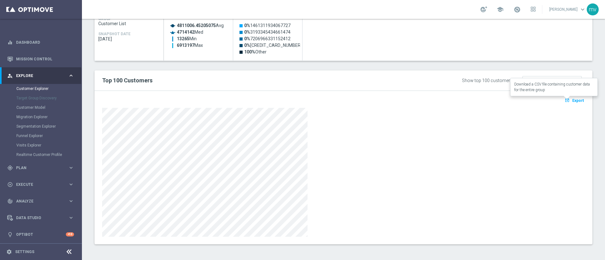
click at [572, 103] on span "Export" at bounding box center [578, 101] width 12 height 4
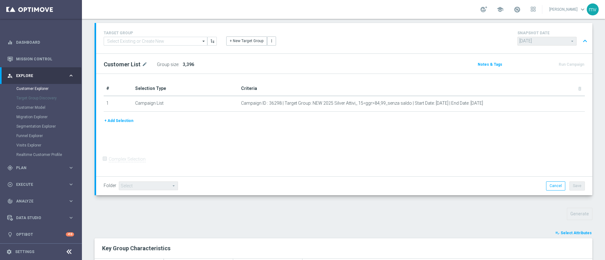
scroll to position [0, 0]
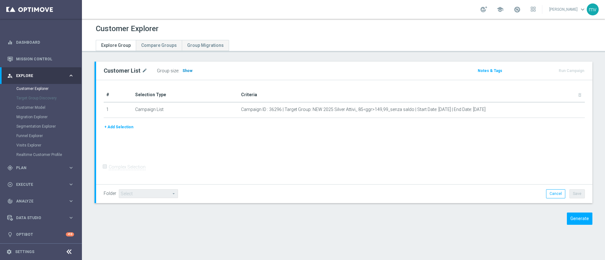
click at [184, 68] on h3 "Show" at bounding box center [187, 70] width 11 height 7
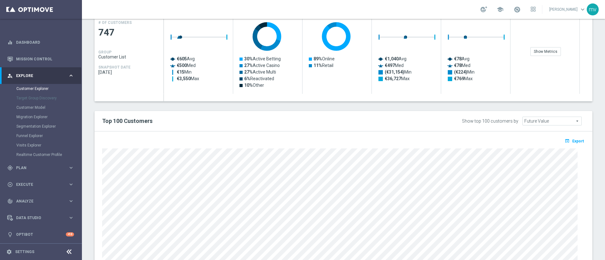
scroll to position [241, 0]
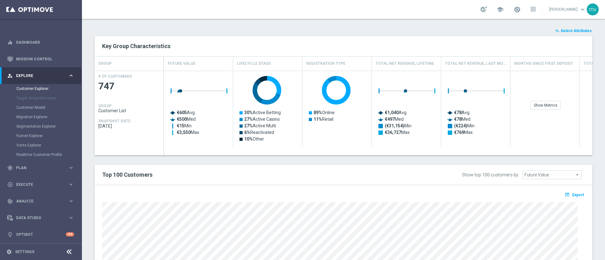
drag, startPoint x: 568, startPoint y: 31, endPoint x: 564, endPoint y: 41, distance: 11.5
click at [568, 31] on span "Select Attributes" at bounding box center [575, 31] width 31 height 4
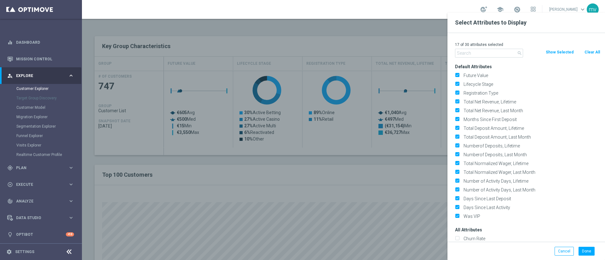
click at [596, 53] on button "Clear All" at bounding box center [591, 52] width 17 height 7
checkbox input "false"
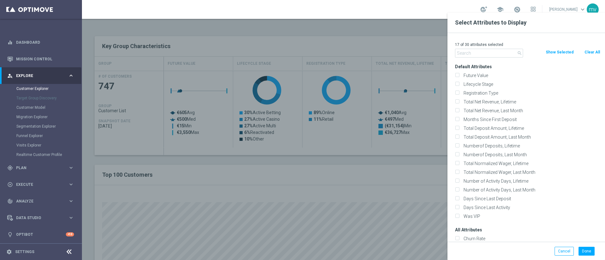
checkbox input "false"
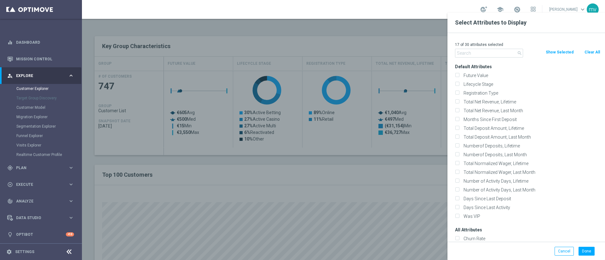
checkbox input "false"
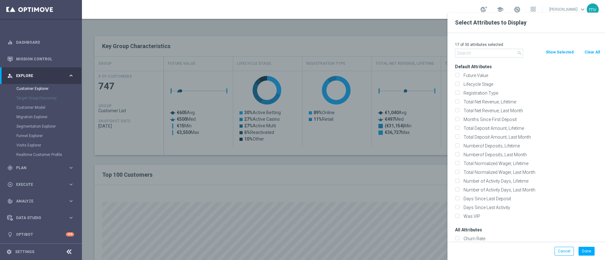
checkbox input "false"
click at [483, 55] on input "text" at bounding box center [489, 53] width 68 height 9
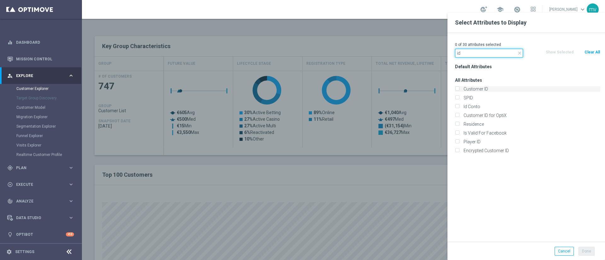
type input "id"
click at [461, 87] on label "Customer ID" at bounding box center [530, 89] width 139 height 6
click at [458, 88] on input "Customer ID" at bounding box center [457, 90] width 4 height 4
checkbox input "true"
click at [458, 108] on input "Id Conto" at bounding box center [457, 107] width 4 height 4
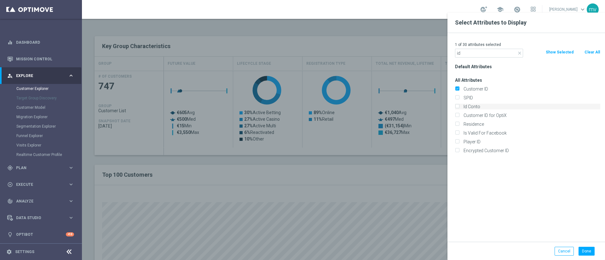
checkbox input "true"
click at [591, 251] on button "Done" at bounding box center [586, 251] width 16 height 9
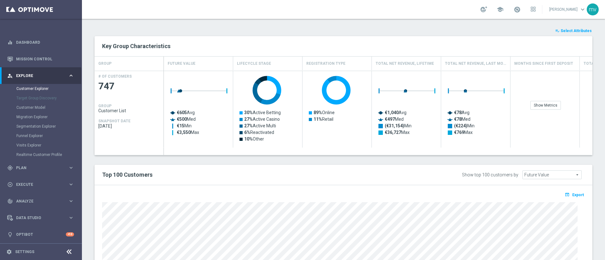
type input "Search"
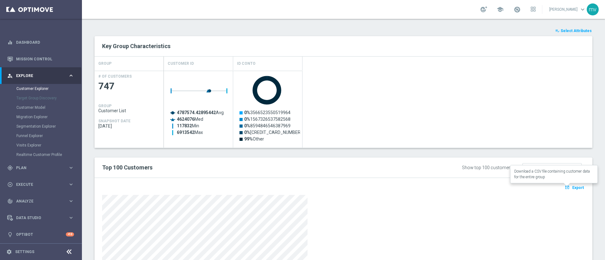
click at [572, 189] on span "Export" at bounding box center [578, 188] width 12 height 4
